Goal: Task Accomplishment & Management: Use online tool/utility

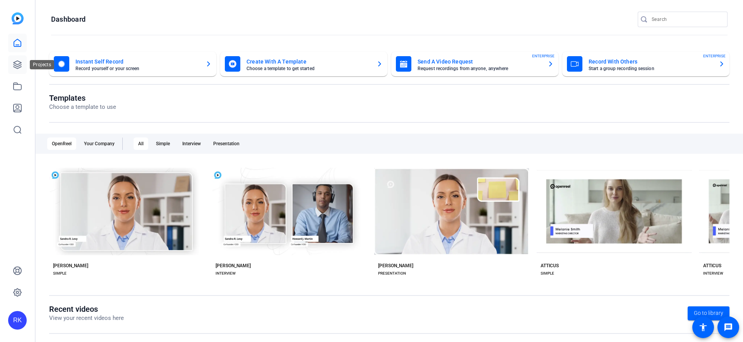
click at [16, 65] on icon at bounding box center [17, 64] width 9 height 9
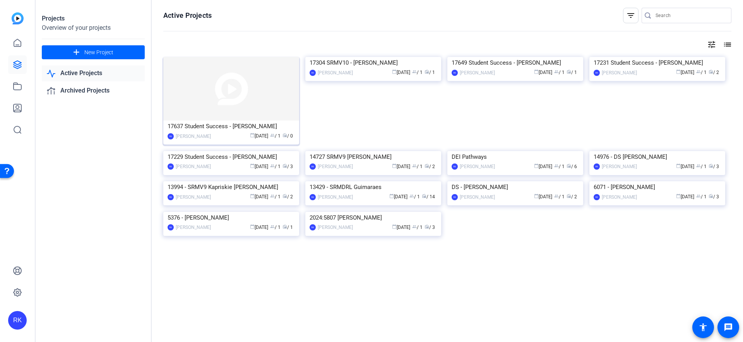
click at [241, 102] on img at bounding box center [231, 88] width 136 height 63
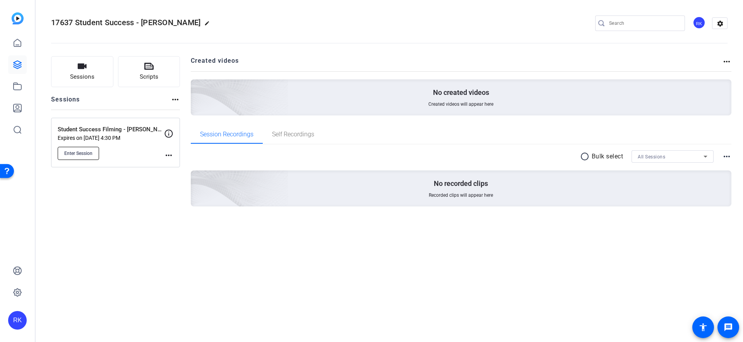
click at [80, 152] on span "Enter Session" at bounding box center [78, 153] width 28 height 6
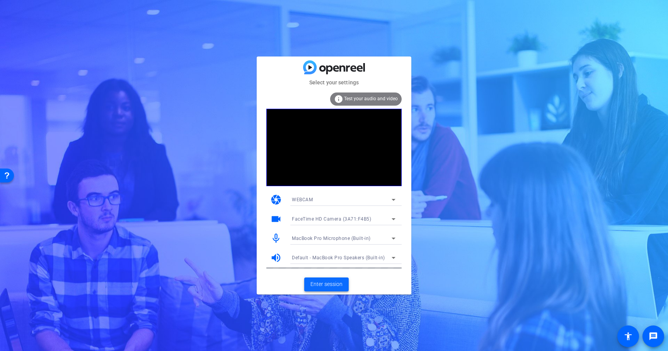
click at [328, 284] on span "Enter session" at bounding box center [327, 284] width 32 height 8
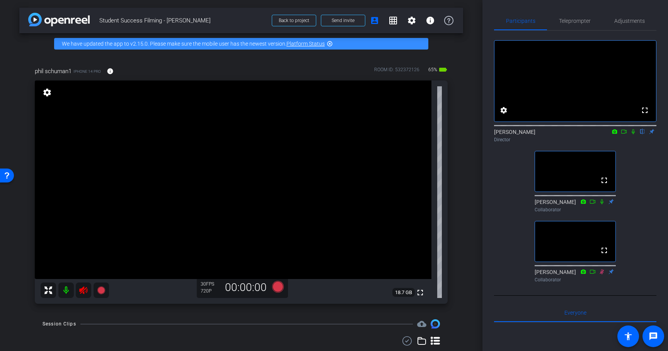
click at [82, 292] on icon at bounding box center [83, 290] width 8 height 8
click at [631, 23] on span "Adjustments" at bounding box center [630, 20] width 31 height 5
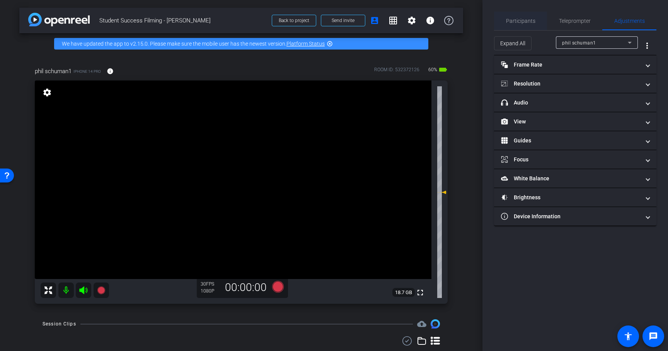
click at [518, 22] on span "Participants" at bounding box center [520, 20] width 29 height 5
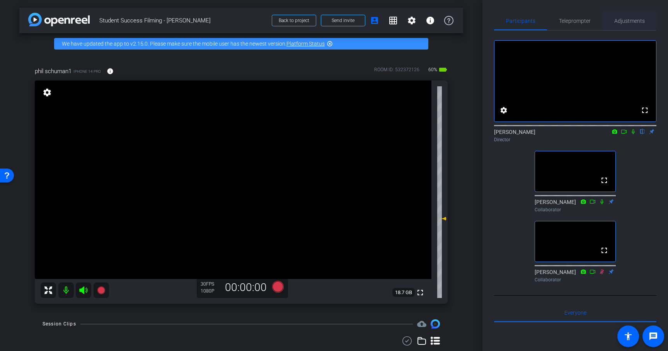
click at [619, 19] on span "Adjustments" at bounding box center [630, 20] width 31 height 5
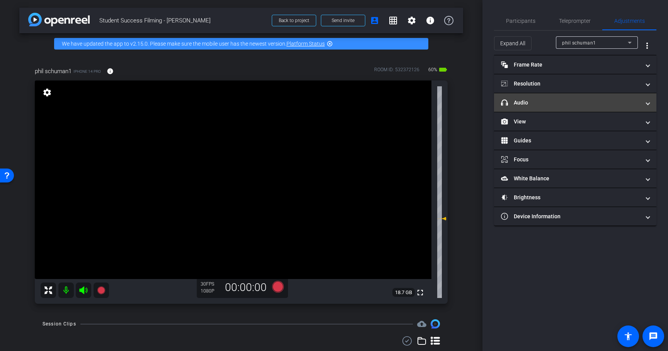
click at [648, 103] on span at bounding box center [648, 103] width 3 height 8
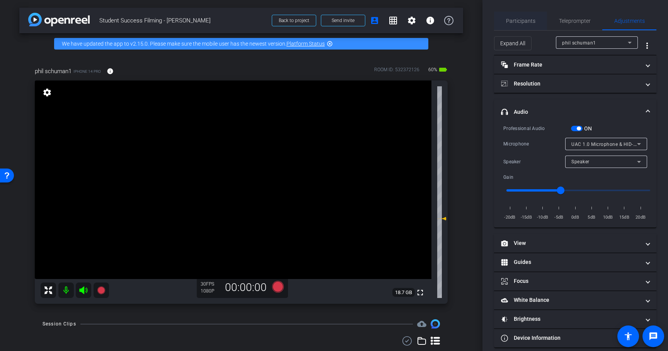
click at [520, 16] on span "Participants" at bounding box center [520, 21] width 29 height 19
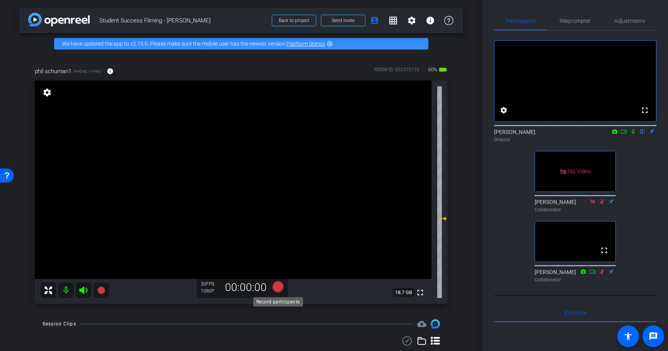
click at [277, 288] on icon at bounding box center [278, 287] width 12 height 12
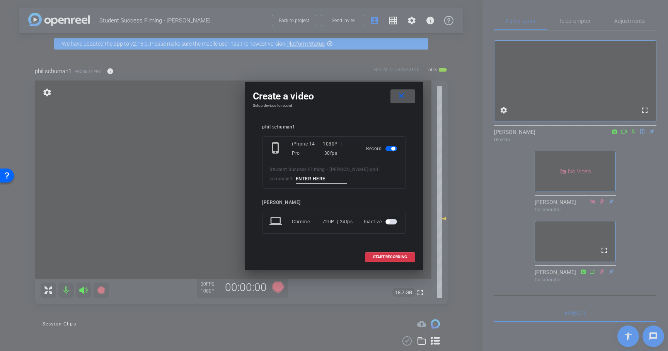
click at [296, 177] on input at bounding box center [322, 179] width 52 height 10
type input "Interview"
click at [374, 258] on span "START RECORDING" at bounding box center [390, 257] width 34 height 4
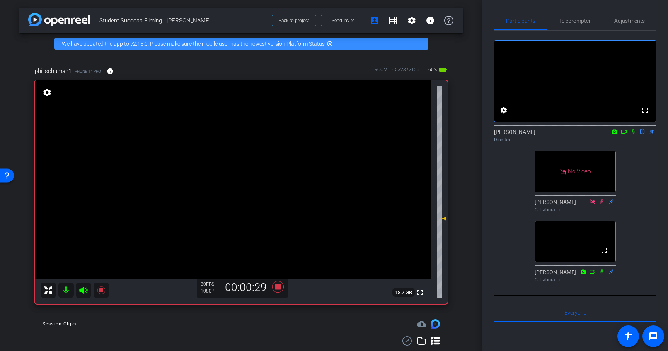
click at [634, 134] on icon at bounding box center [634, 131] width 6 height 5
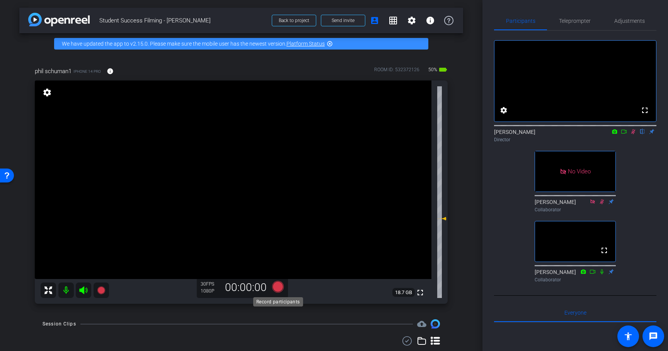
click at [279, 289] on icon at bounding box center [278, 287] width 12 height 12
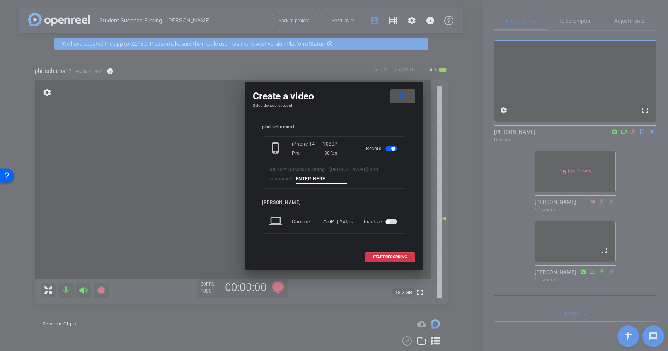
click at [296, 179] on input at bounding box center [322, 179] width 52 height 10
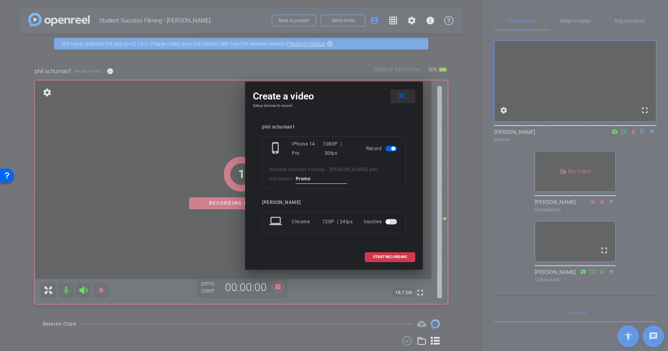
type input "Promo"
click at [402, 99] on mat-icon "close" at bounding box center [402, 96] width 10 height 10
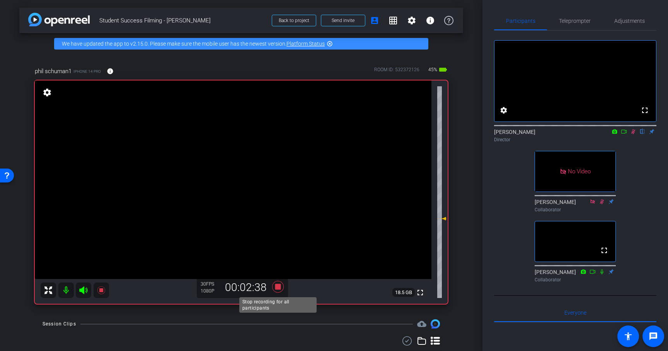
click at [280, 289] on icon at bounding box center [278, 287] width 12 height 12
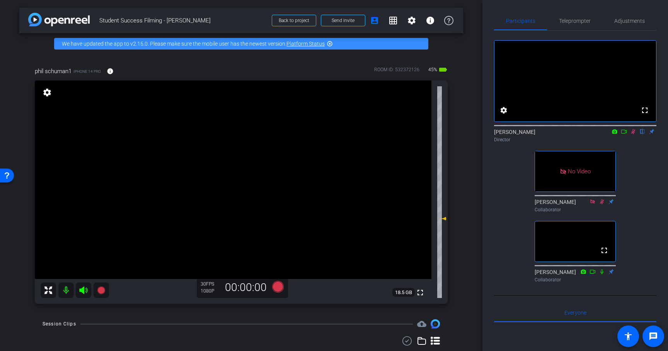
click at [636, 135] on mat-icon at bounding box center [633, 131] width 9 height 7
